Goal: Check status

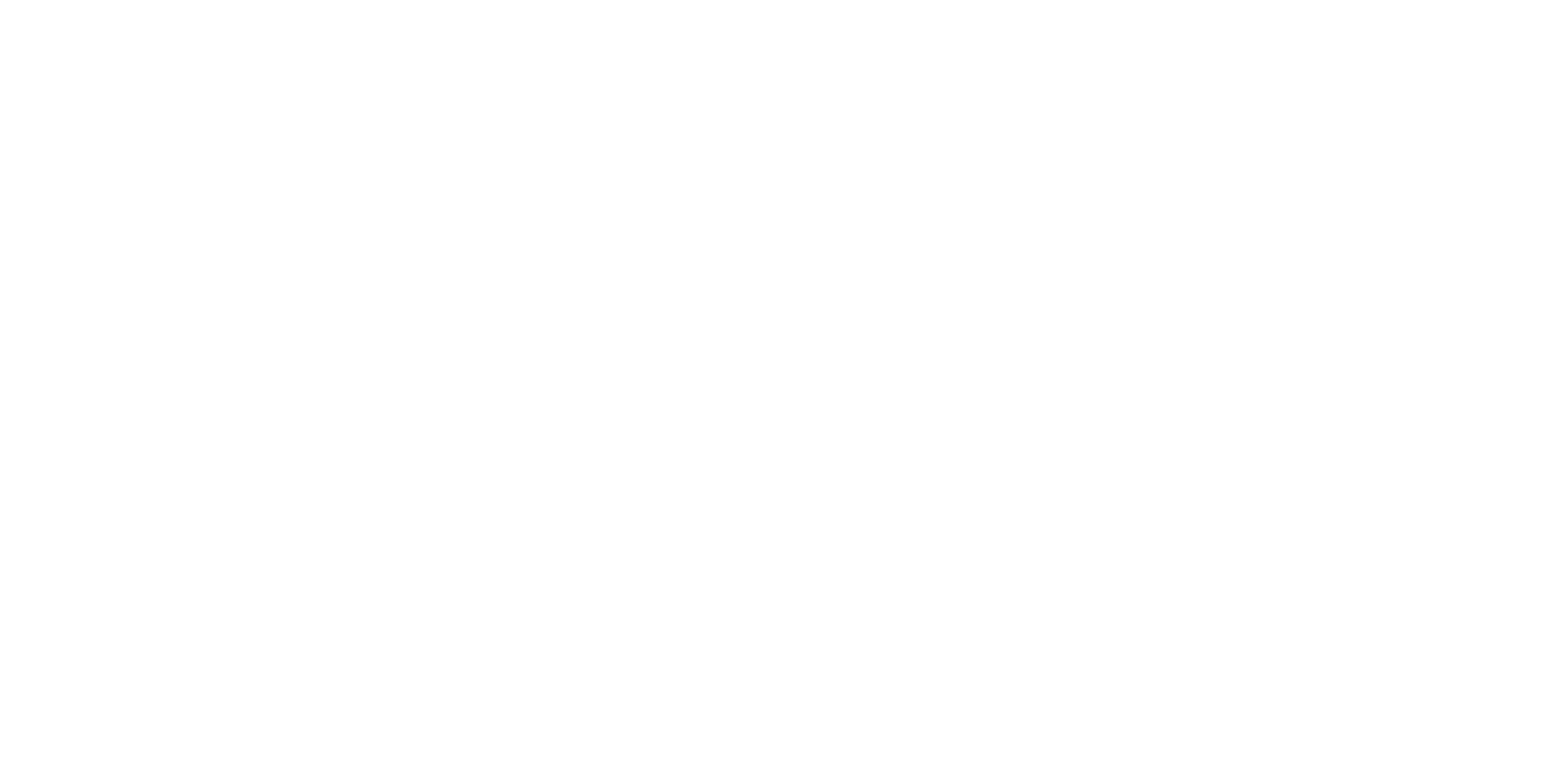
drag, startPoint x: 396, startPoint y: 117, endPoint x: 375, endPoint y: 116, distance: 21.0
click at [396, 0] on html at bounding box center [784, 0] width 1568 height 0
click at [723, 0] on html at bounding box center [784, 0] width 1568 height 0
drag, startPoint x: 405, startPoint y: 84, endPoint x: 0, endPoint y: 117, distance: 406.3
click at [401, 0] on html at bounding box center [784, 0] width 1568 height 0
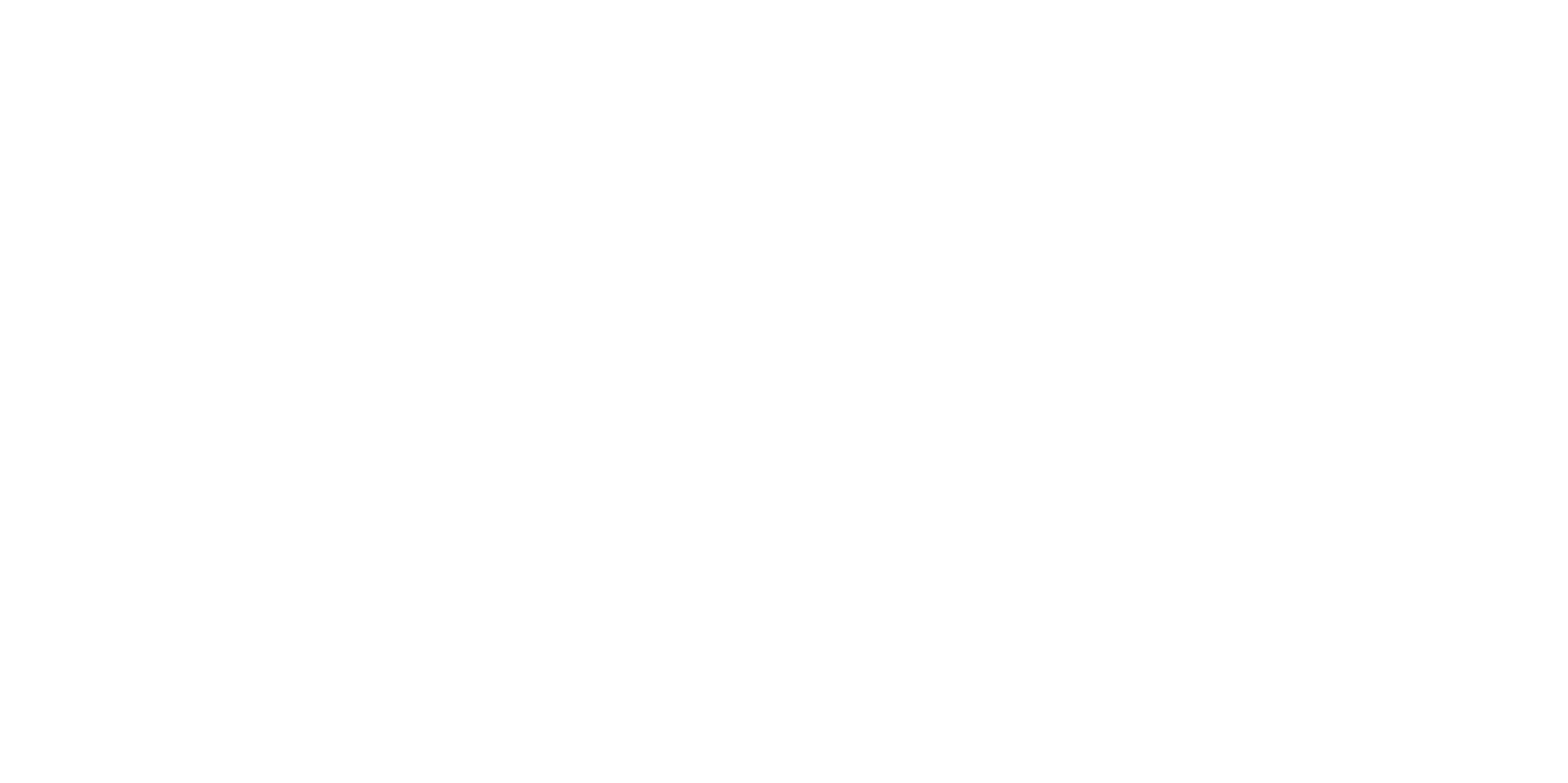
drag, startPoint x: 1396, startPoint y: 196, endPoint x: 904, endPoint y: 111, distance: 499.3
click at [1395, 0] on html at bounding box center [784, 0] width 1568 height 0
